Goal: Information Seeking & Learning: Find specific page/section

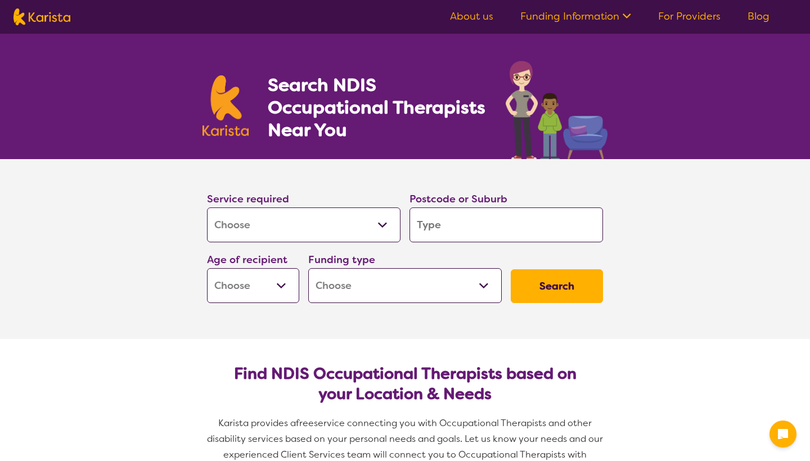
select select "[MEDICAL_DATA]"
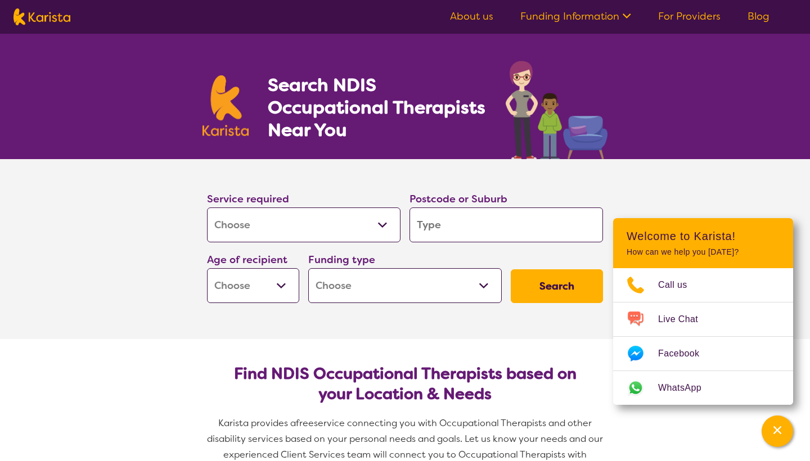
click at [458, 225] on input "search" at bounding box center [505, 224] width 193 height 35
type input "d"
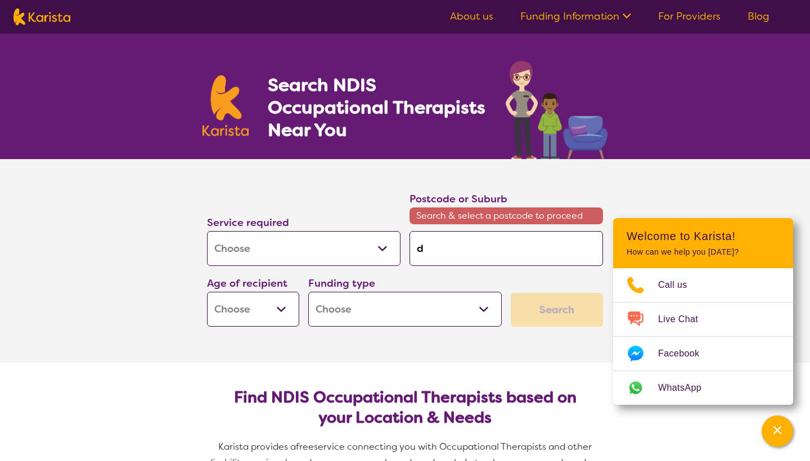
type input "do"
type input "dou"
type input "[PERSON_NAME]"
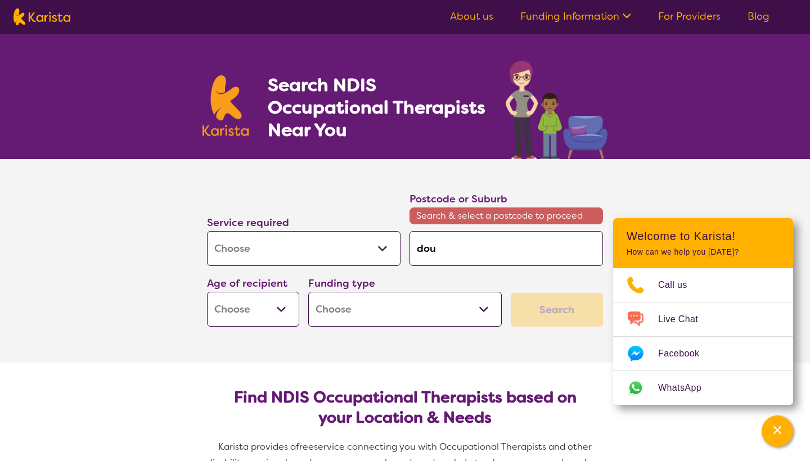
type input "[PERSON_NAME]"
type input "dougl"
type input "dougla"
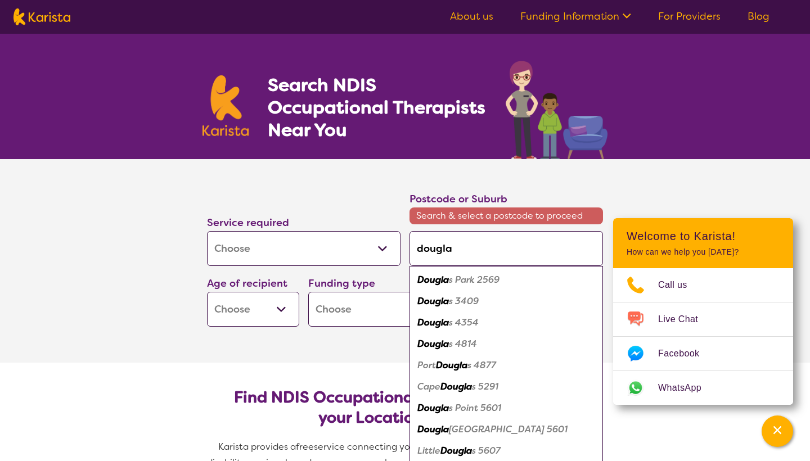
type input "[PERSON_NAME]"
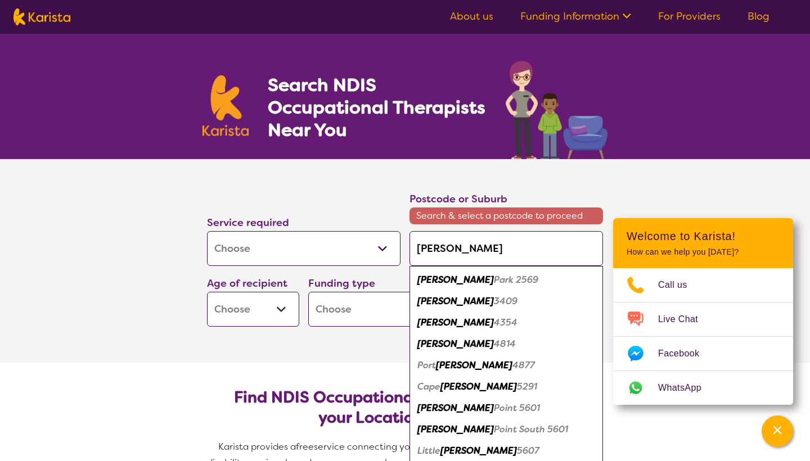
type input "[PERSON_NAME]"
drag, startPoint x: 458, startPoint y: 225, endPoint x: 503, endPoint y: 279, distance: 70.3
click at [503, 279] on em "Park 2569" at bounding box center [516, 280] width 44 height 12
type input "2569"
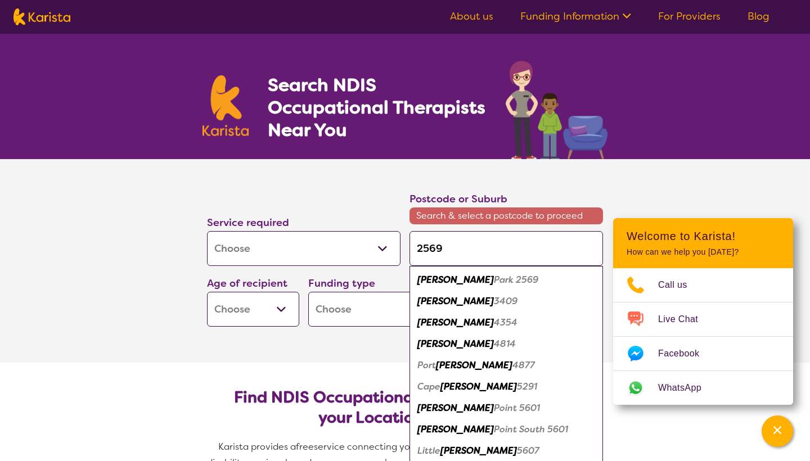
type input "2569"
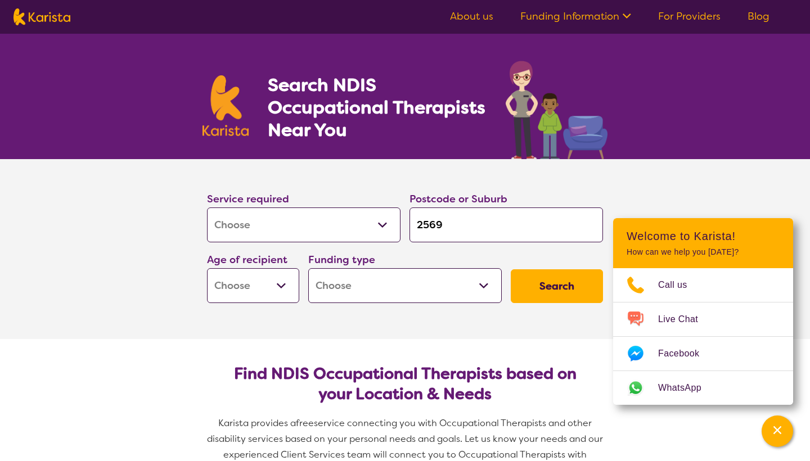
select select "AS"
select select "NDIS"
click at [578, 285] on button "Search" at bounding box center [556, 286] width 92 height 34
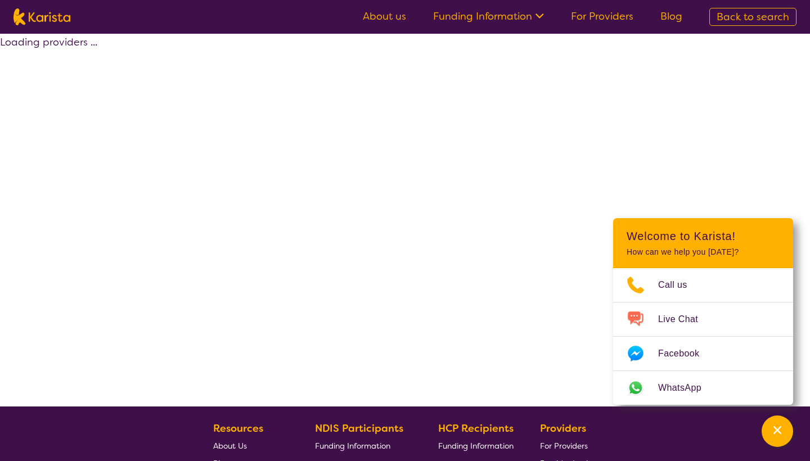
select select "by_score"
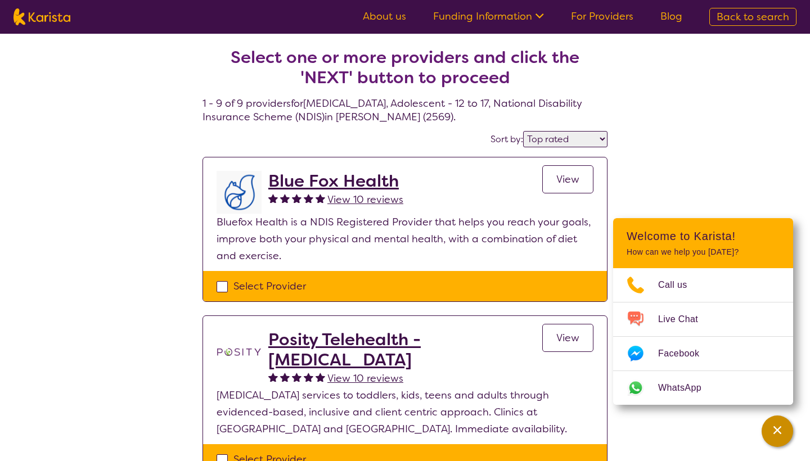
click at [780, 434] on icon "Channel Menu" at bounding box center [776, 429] width 11 height 11
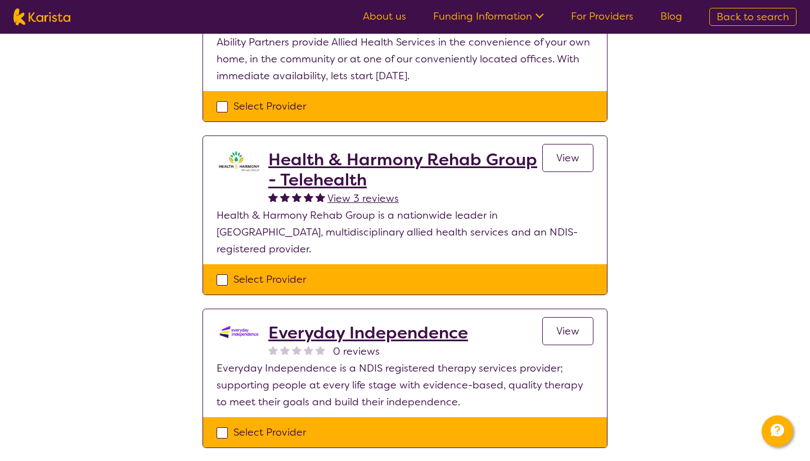
scroll to position [996, 0]
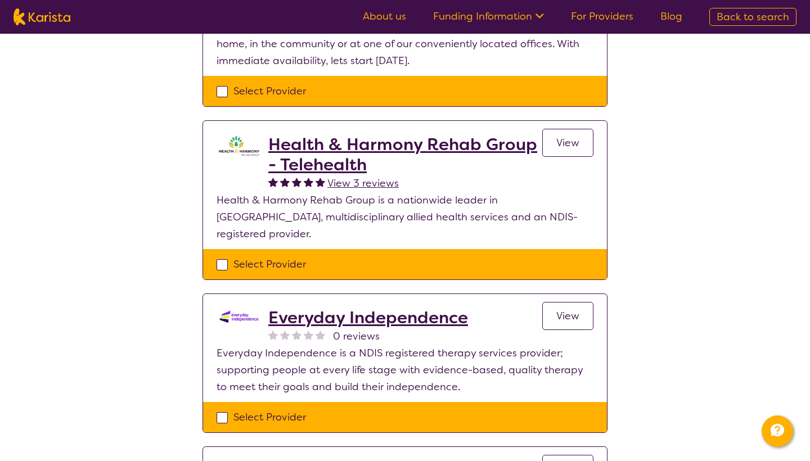
select select "[MEDICAL_DATA]"
select select "AS"
select select "NDIS"
select select "[MEDICAL_DATA]"
select select "AS"
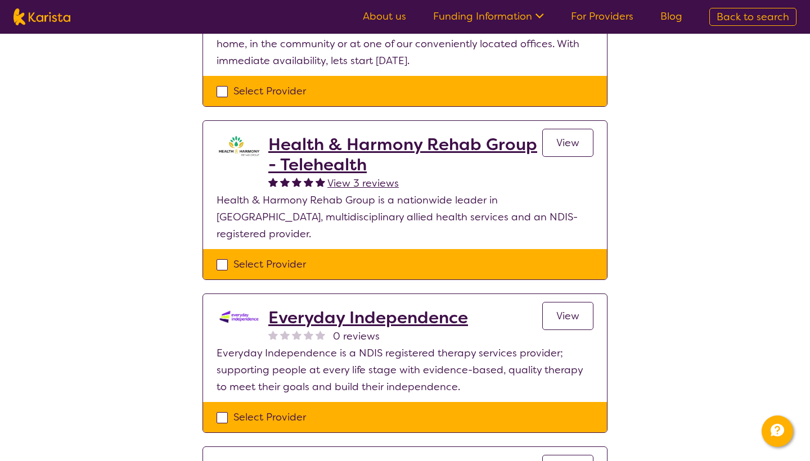
select select "NDIS"
